Goal: Find specific page/section: Find specific page/section

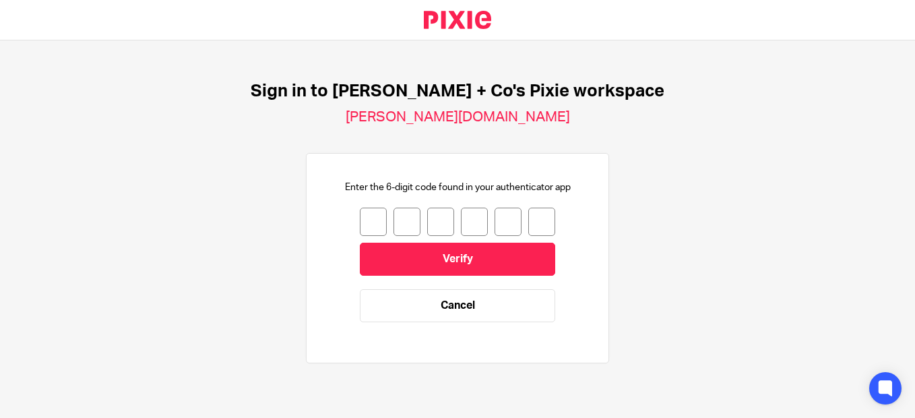
click at [360, 222] on input "number" at bounding box center [373, 221] width 27 height 28
type input "1"
type input "4"
type input "2"
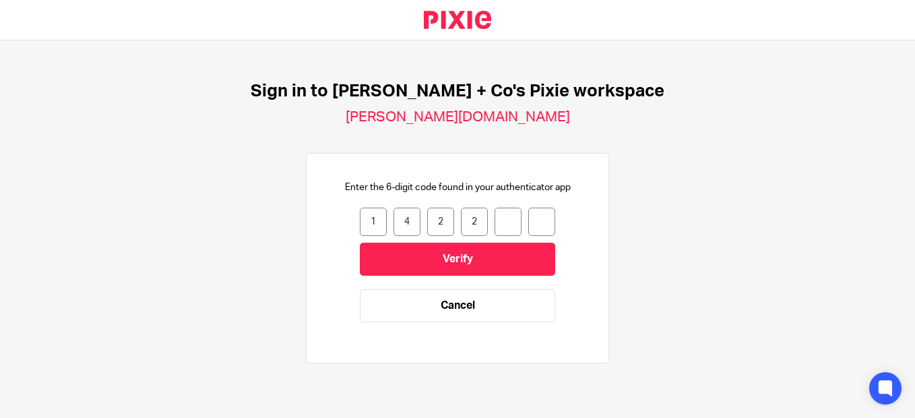
type input "8"
type input "5"
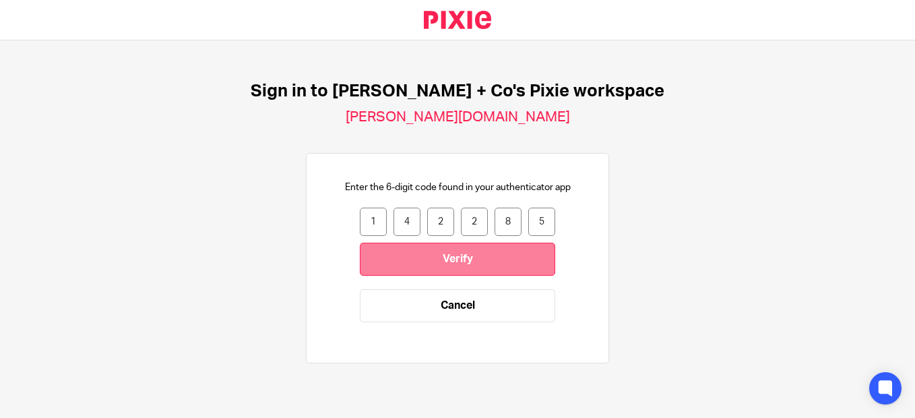
click at [428, 257] on input "Verify" at bounding box center [457, 259] width 195 height 33
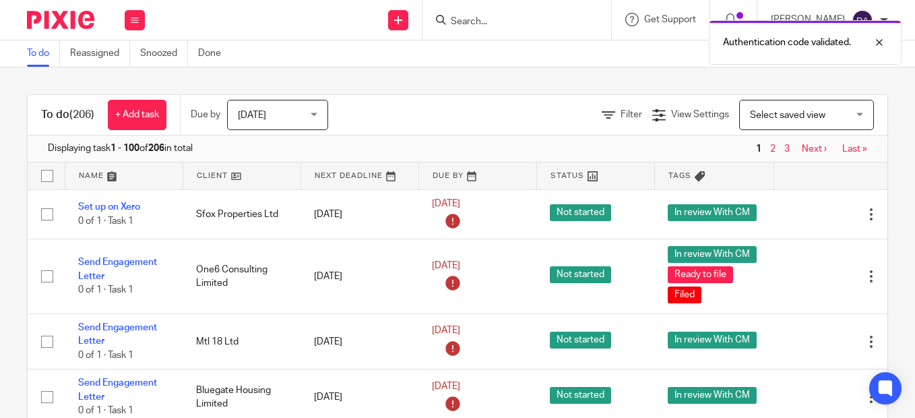
click at [491, 28] on div "Authentication code validated." at bounding box center [679, 38] width 444 height 51
click at [457, 14] on div at bounding box center [514, 19] width 157 height 17
click at [480, 20] on input "Search" at bounding box center [509, 22] width 121 height 12
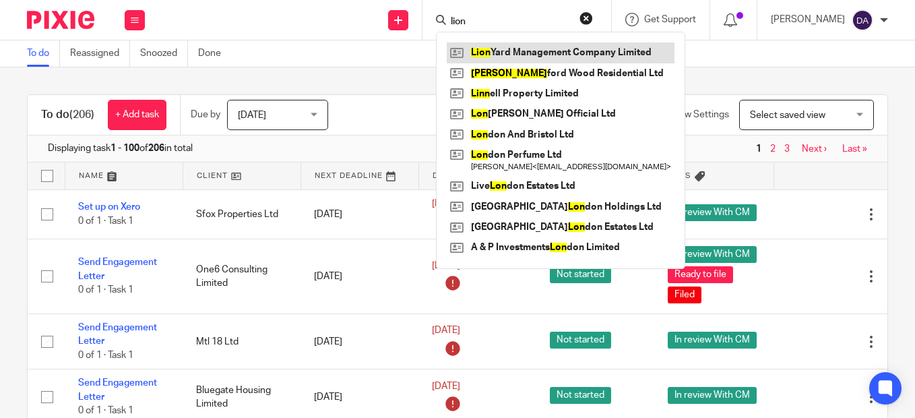
type input "lion"
click at [506, 51] on link at bounding box center [561, 52] width 228 height 20
